Goal: Navigation & Orientation: Find specific page/section

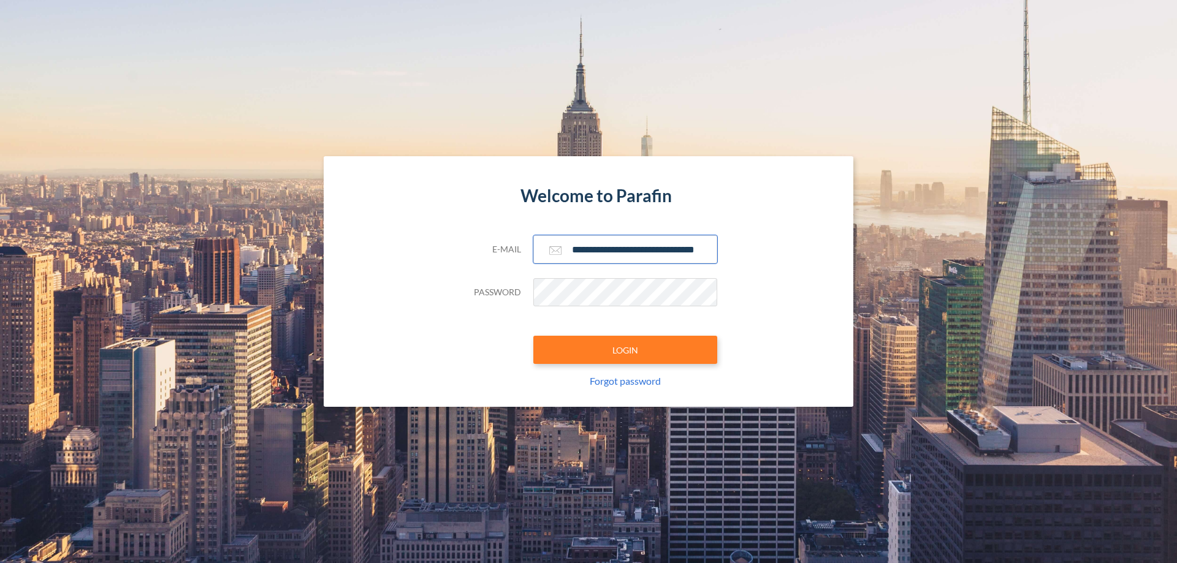
type input "**********"
click at [625, 350] on button "LOGIN" at bounding box center [625, 350] width 184 height 28
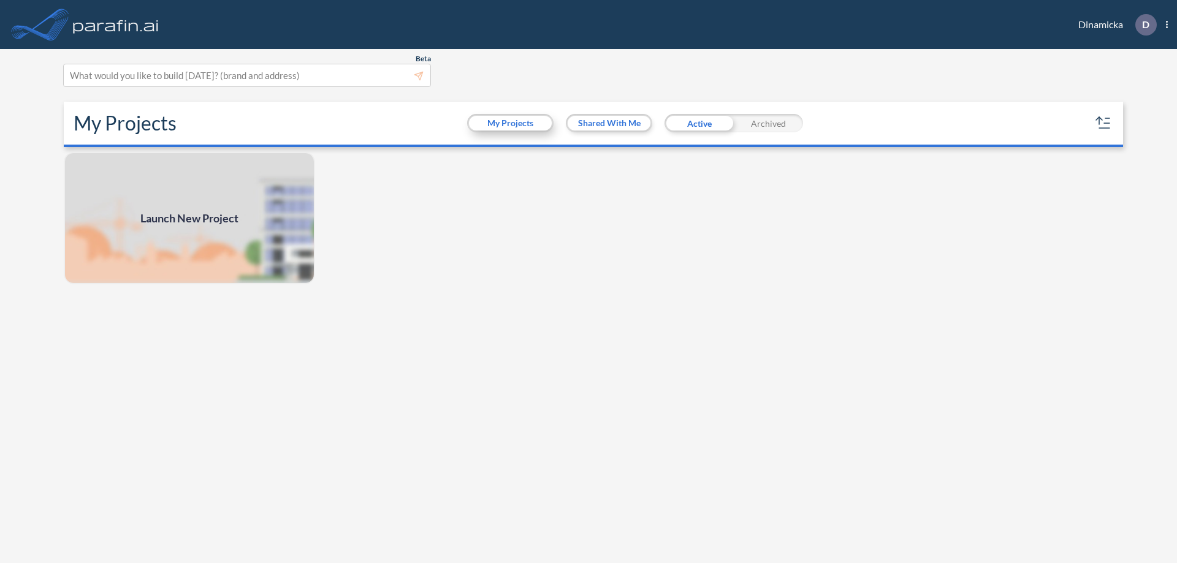
scroll to position [3, 0]
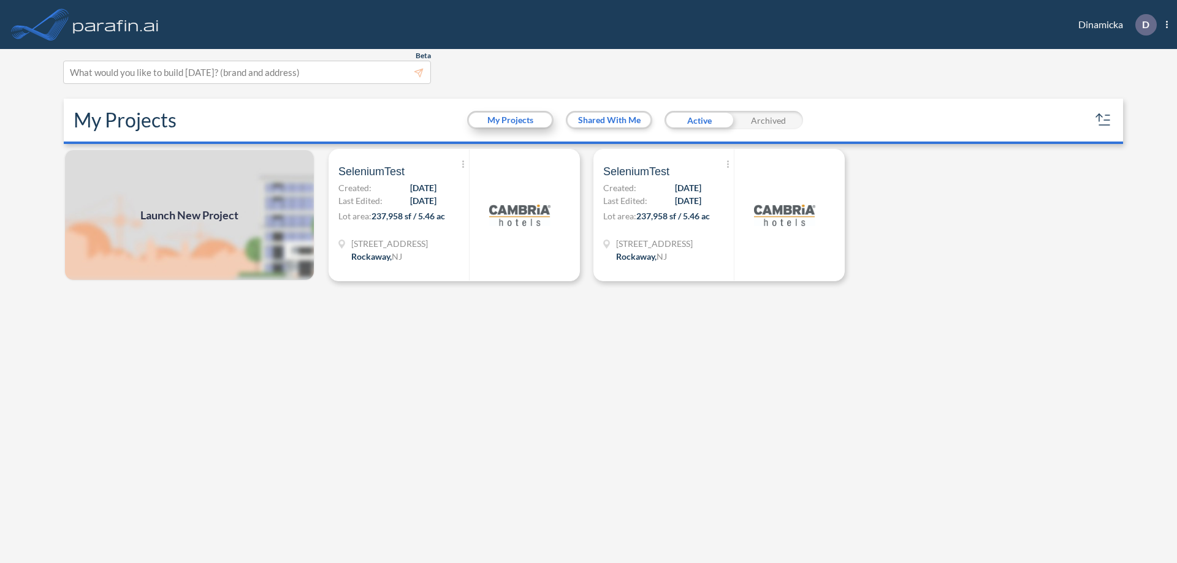
click at [510, 120] on button "My Projects" at bounding box center [510, 120] width 83 height 15
